Goal: Navigation & Orientation: Go to known website

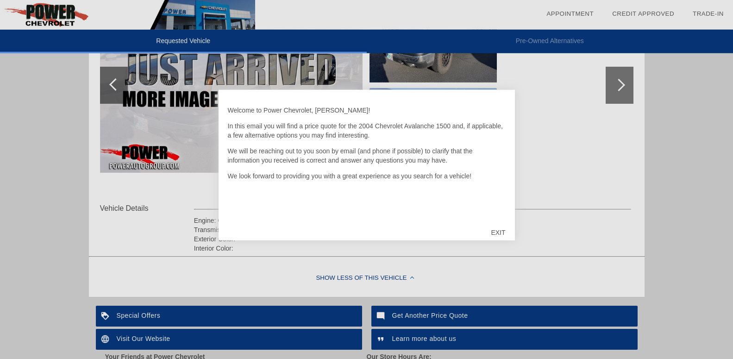
scroll to position [277, 0]
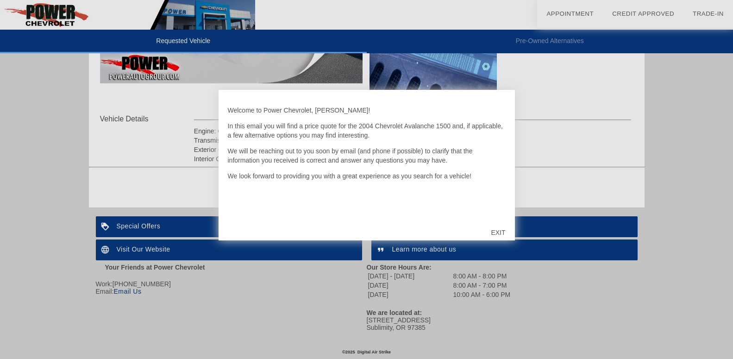
click at [53, 26] on div at bounding box center [366, 179] width 733 height 359
click at [51, 19] on div at bounding box center [366, 179] width 733 height 359
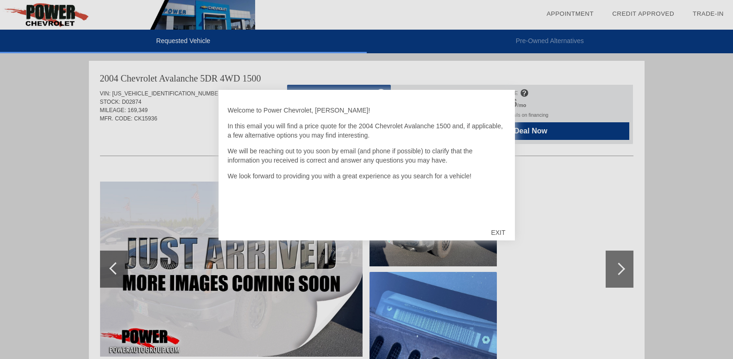
click at [714, 329] on div at bounding box center [366, 179] width 733 height 359
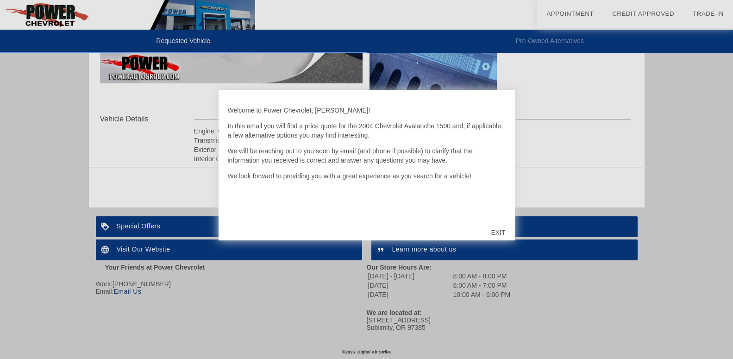
click at [498, 231] on div "EXIT" at bounding box center [498, 233] width 33 height 28
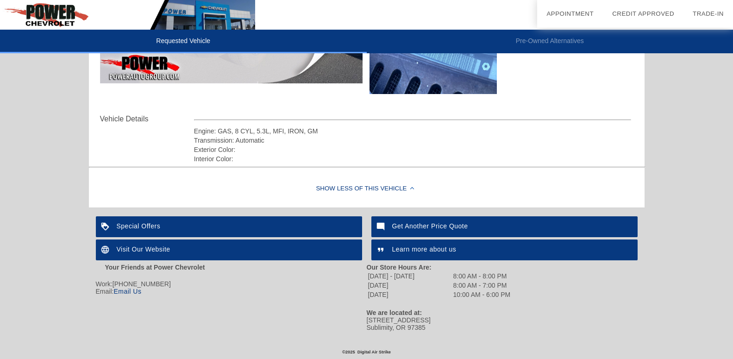
click at [155, 243] on div "Visit Our Website" at bounding box center [229, 250] width 266 height 21
